Goal: Task Accomplishment & Management: Use online tool/utility

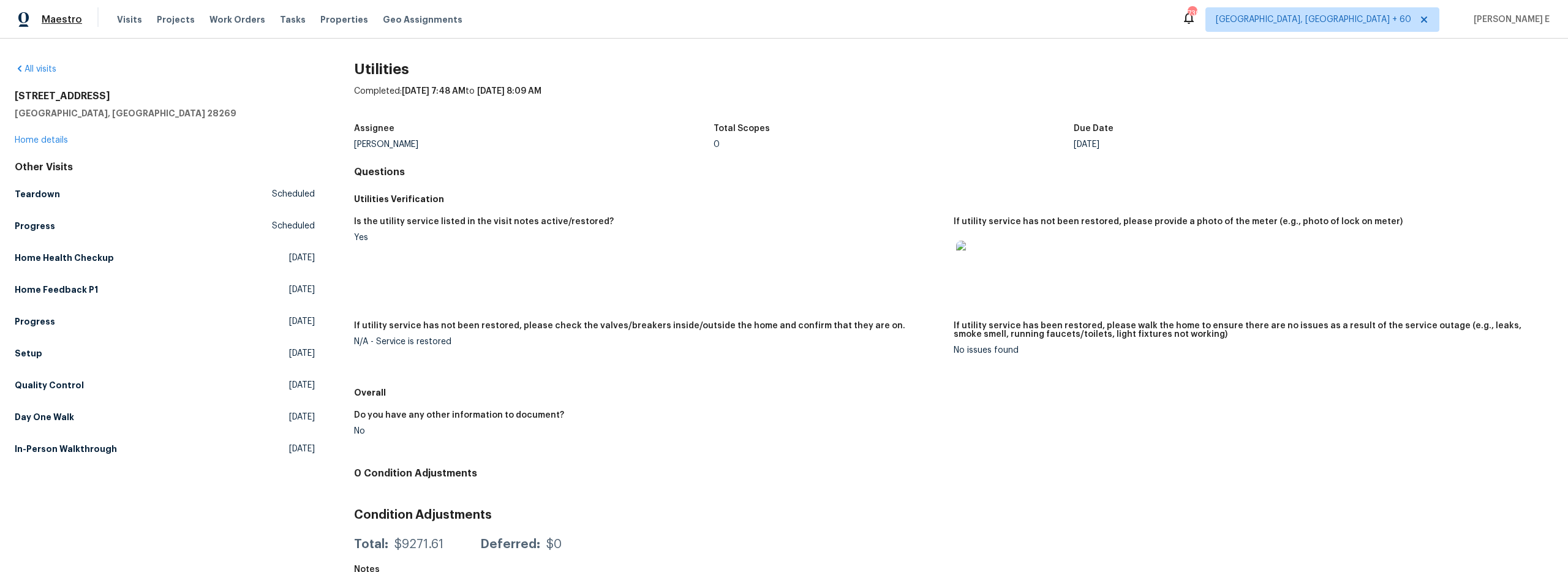
click at [62, 19] on span "Maestro" at bounding box center [61, 19] width 40 height 12
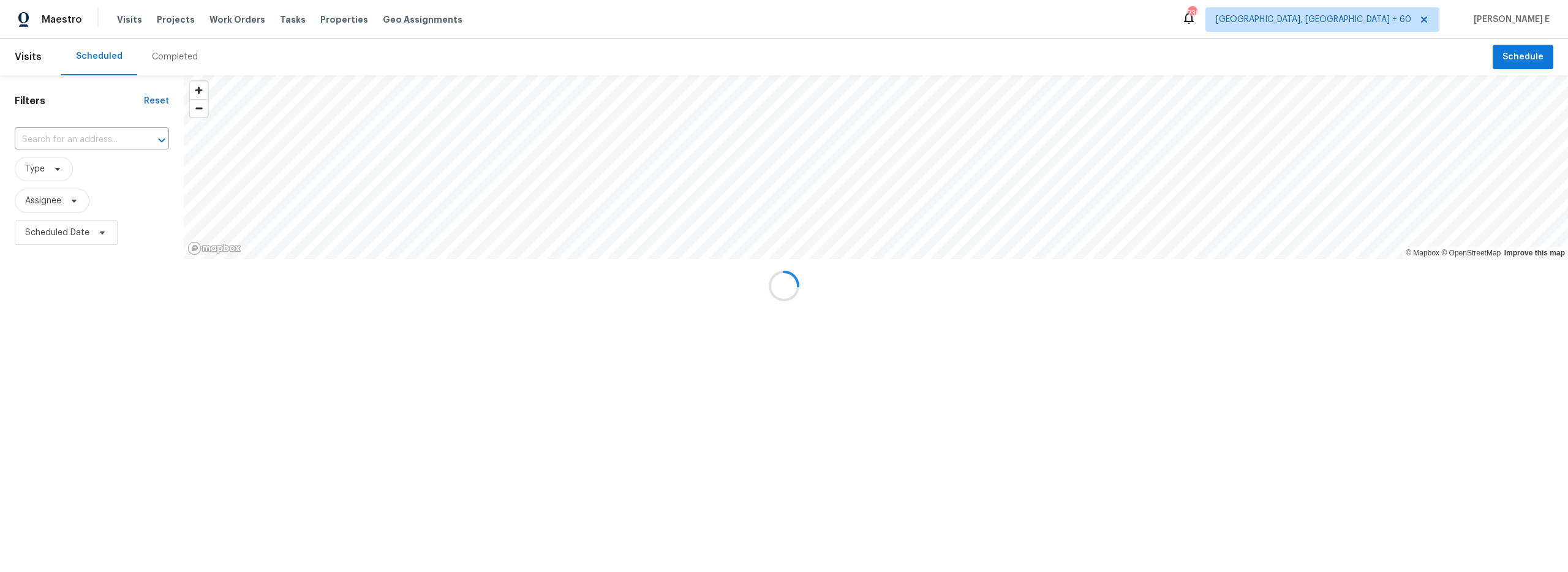
click at [70, 130] on div at bounding box center [784, 286] width 1568 height 572
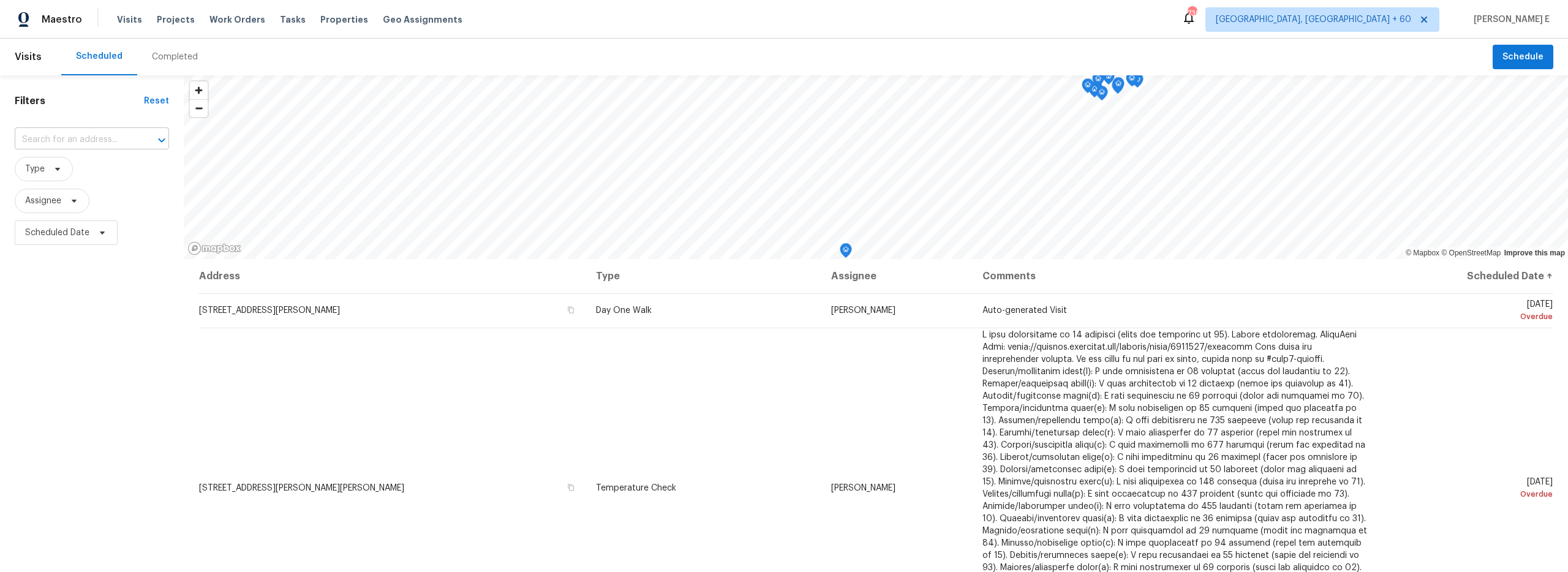
click at [57, 143] on input "text" at bounding box center [75, 140] width 120 height 19
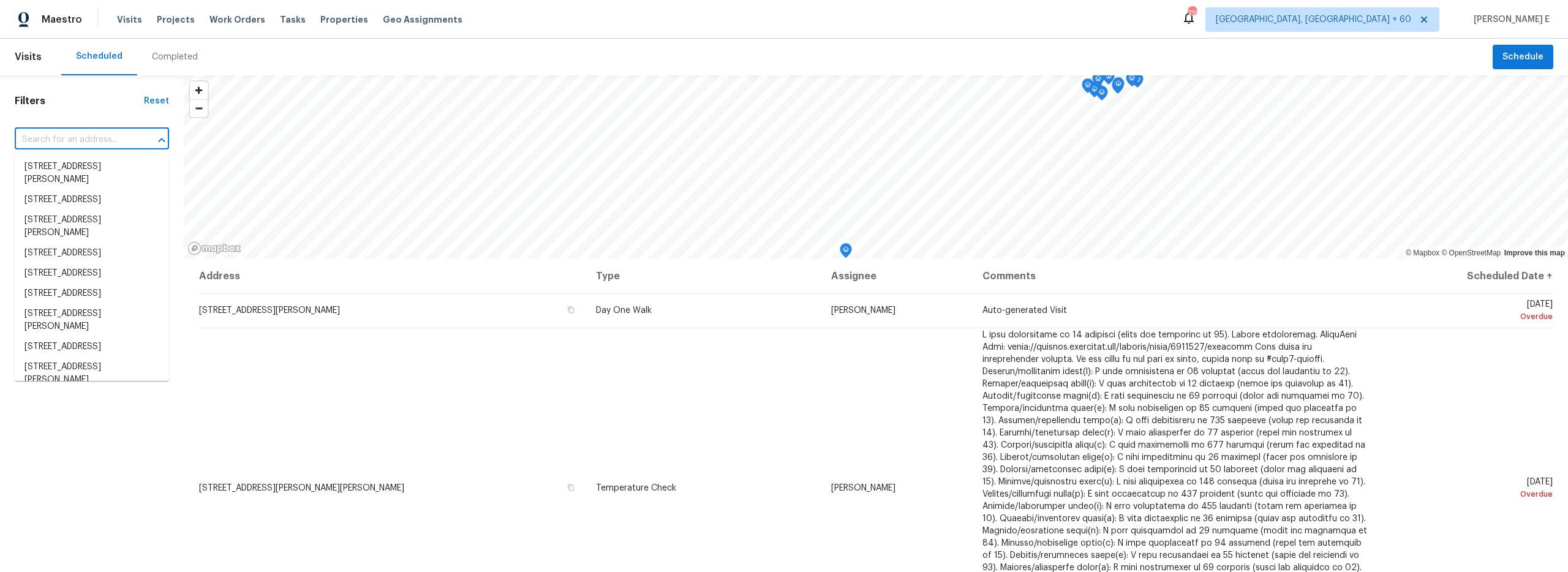
click at [27, 54] on span "Visits" at bounding box center [28, 56] width 27 height 27
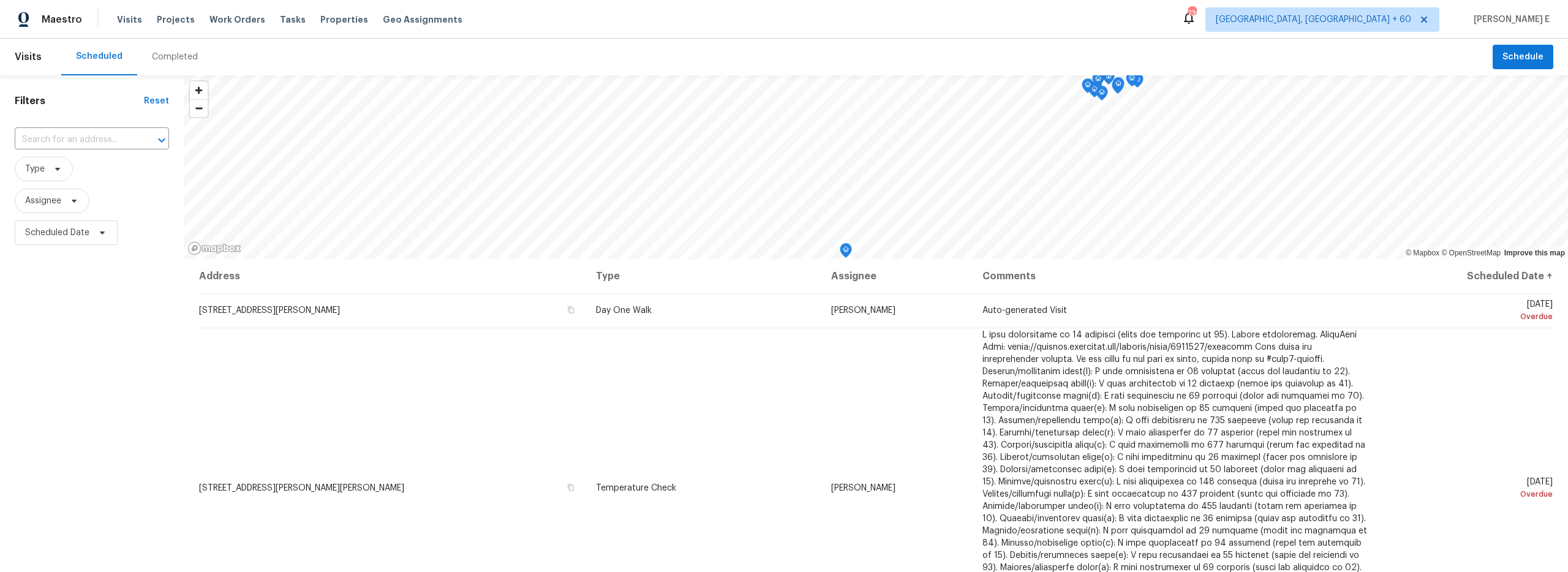
click at [30, 54] on span "Visits" at bounding box center [28, 56] width 27 height 27
click at [27, 70] on span "Visits" at bounding box center [28, 56] width 27 height 27
click at [27, 54] on span "Visits" at bounding box center [28, 56] width 27 height 27
click at [219, 22] on span "Work Orders" at bounding box center [237, 19] width 55 height 12
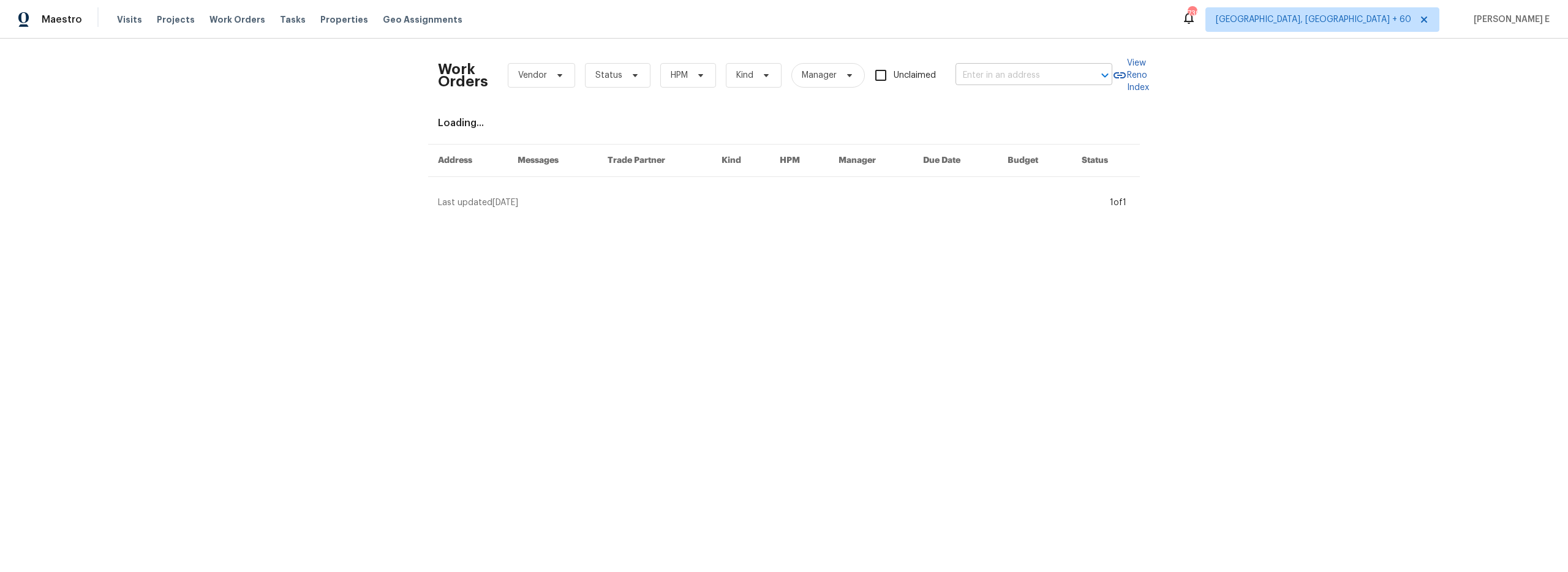
click at [1001, 74] on input "text" at bounding box center [1017, 75] width 122 height 19
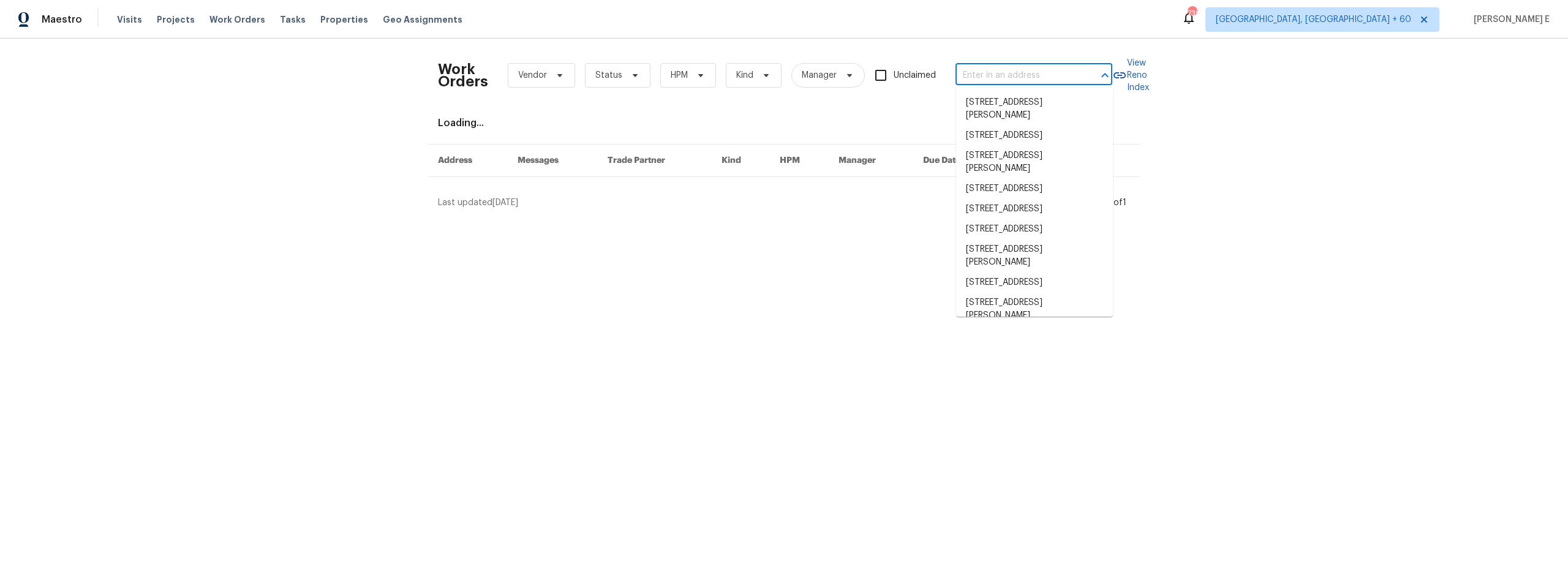
paste input "11 Ponce Deleon Dr, Palm Coast, FL 32164"
type input "11 Ponce Deleon Dr, Palm Coast, FL 32164"
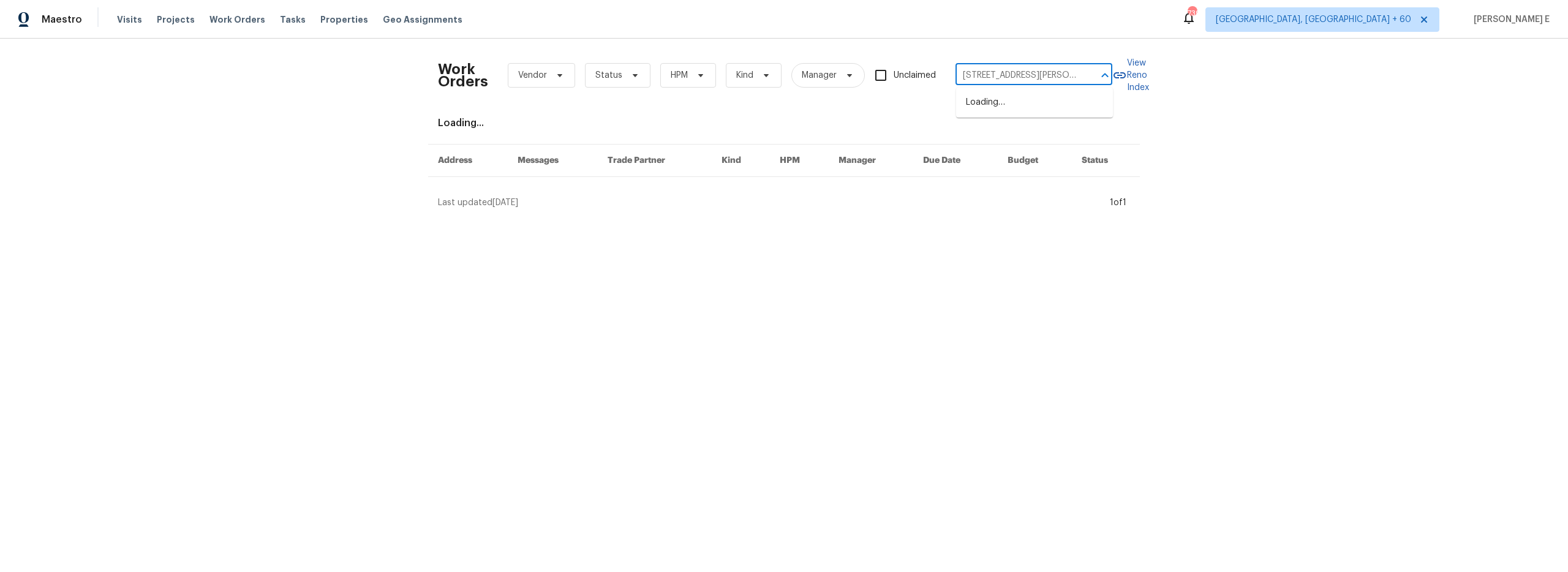
scroll to position [0, 50]
click at [1006, 104] on li "11 Ponce Deleon Dr, Palm Coast, FL 32164" at bounding box center [1033, 108] width 157 height 33
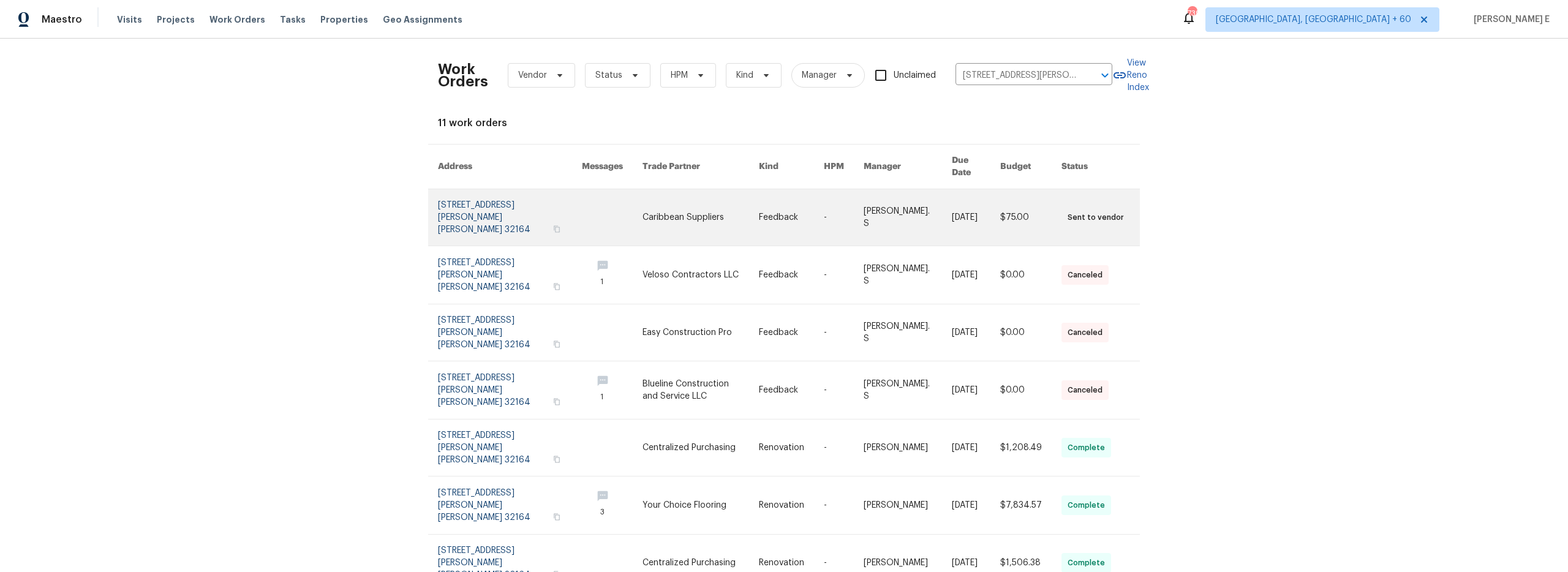
click at [500, 194] on link at bounding box center [509, 217] width 144 height 56
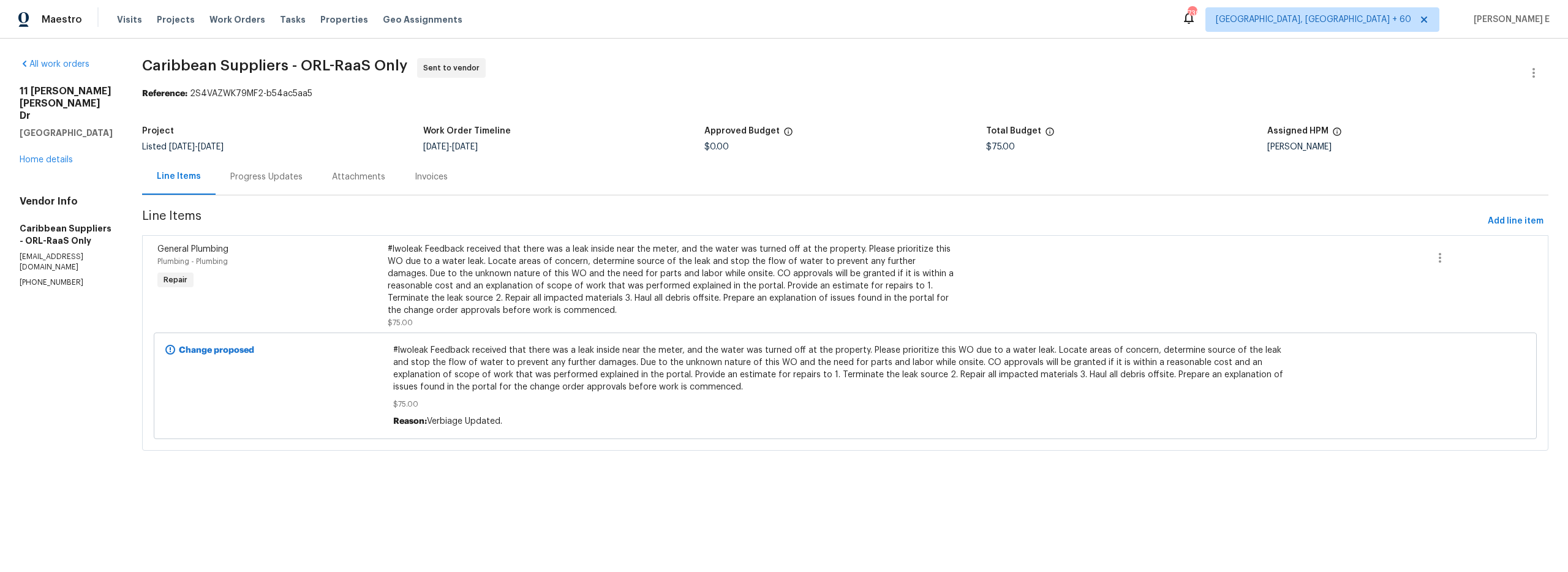
click at [281, 185] on div "Progress Updates" at bounding box center [266, 177] width 101 height 36
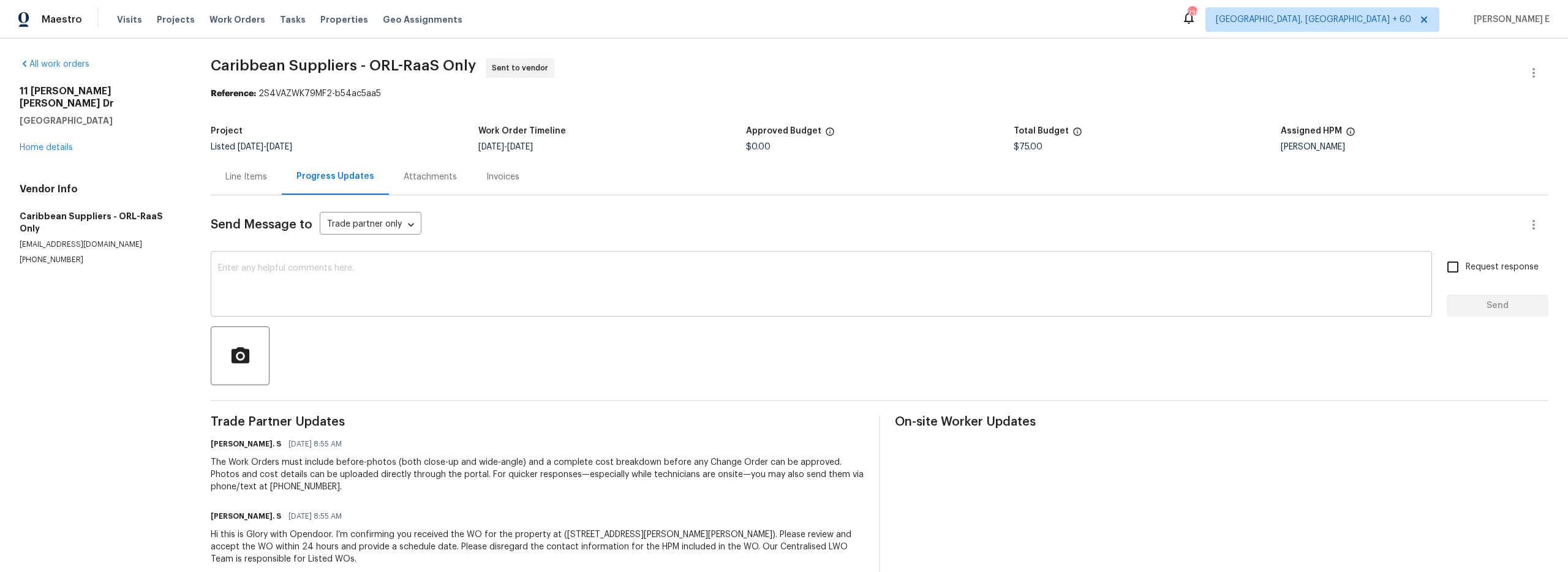
scroll to position [28, 0]
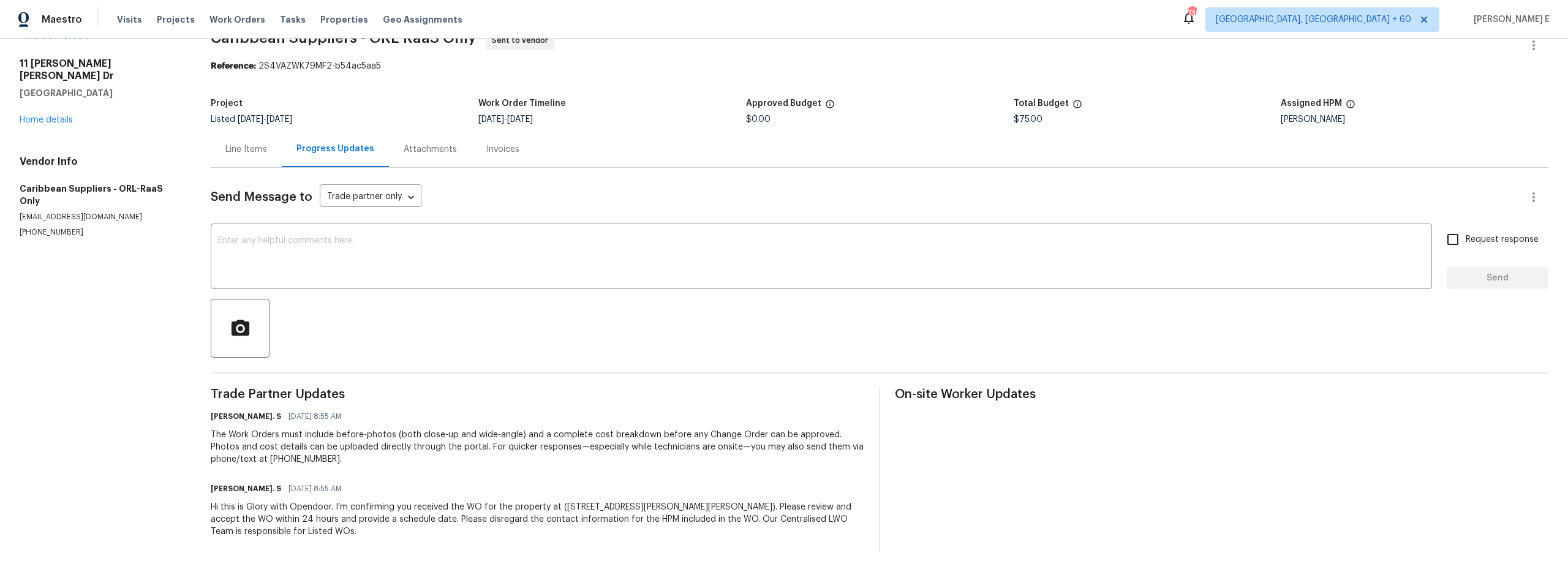
click at [241, 148] on div "Line Items" at bounding box center [246, 149] width 41 height 12
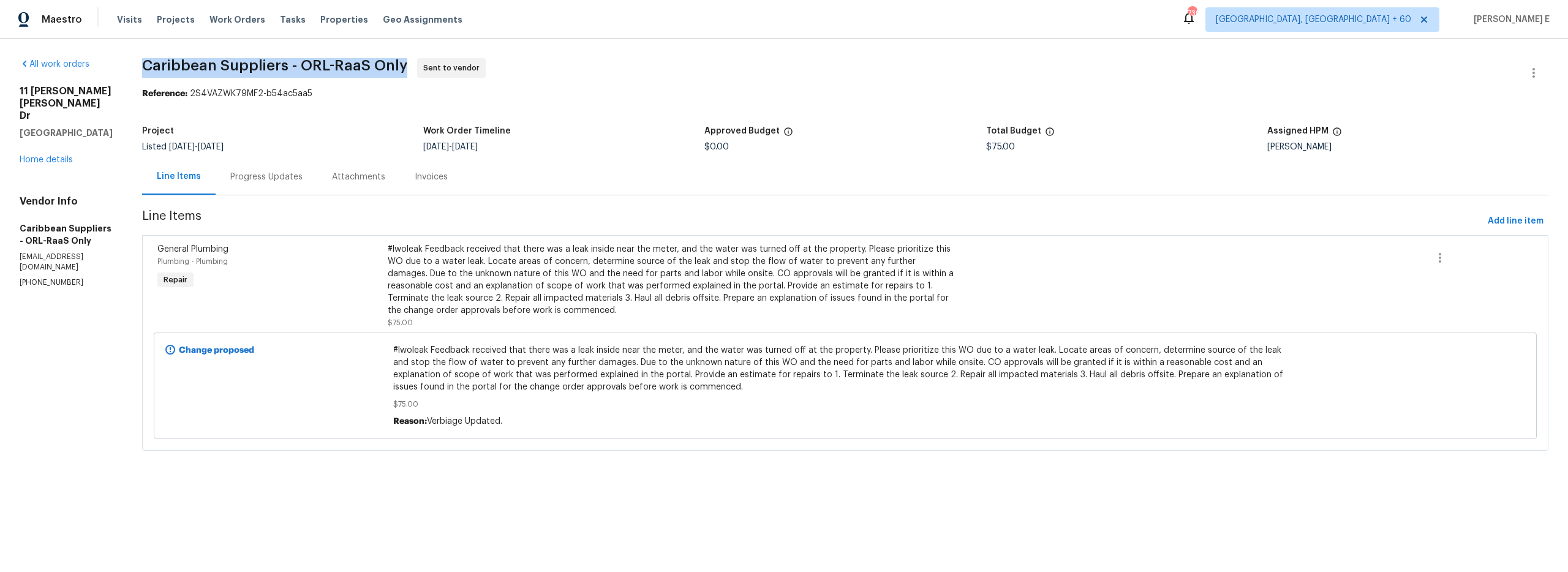
drag, startPoint x: 173, startPoint y: 63, endPoint x: 428, endPoint y: 71, distance: 255.1
click at [407, 71] on span "Caribbean Suppliers - ORL-RaaS Only" at bounding box center [274, 66] width 265 height 15
copy span "Caribbean Suppliers - ORL-RaaS Only"
